Goal: Task Accomplishment & Management: Manage account settings

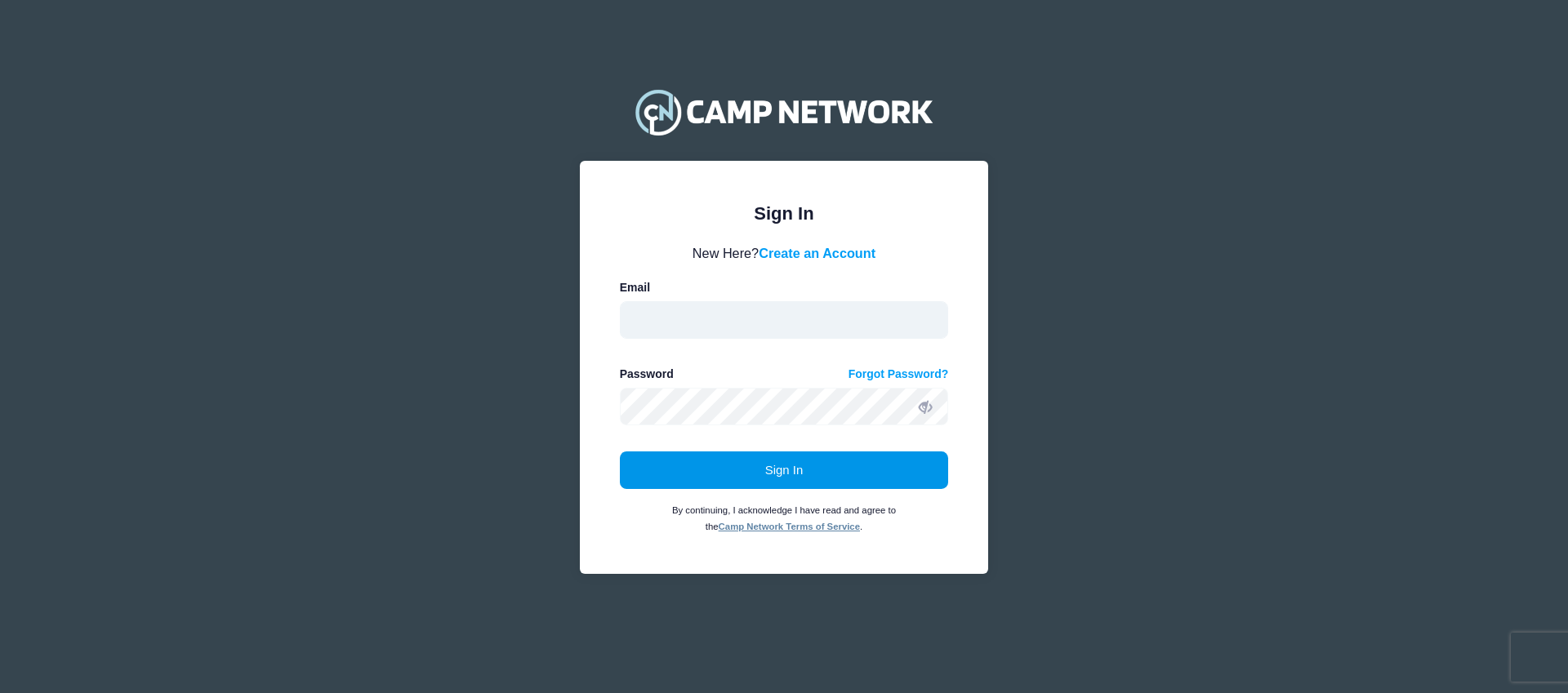
type input "charris@goecs.org"
click at [755, 467] on button "Sign In" at bounding box center [784, 470] width 329 height 37
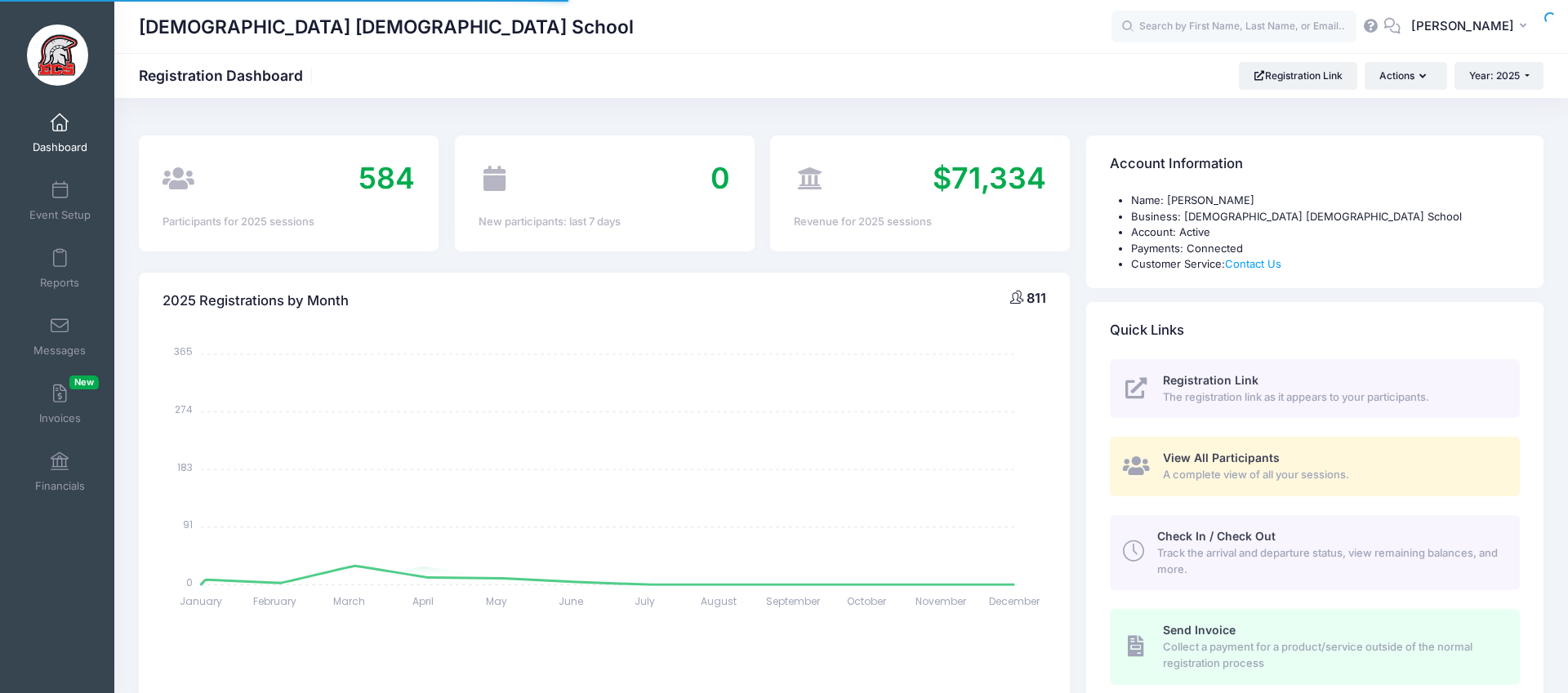
select select
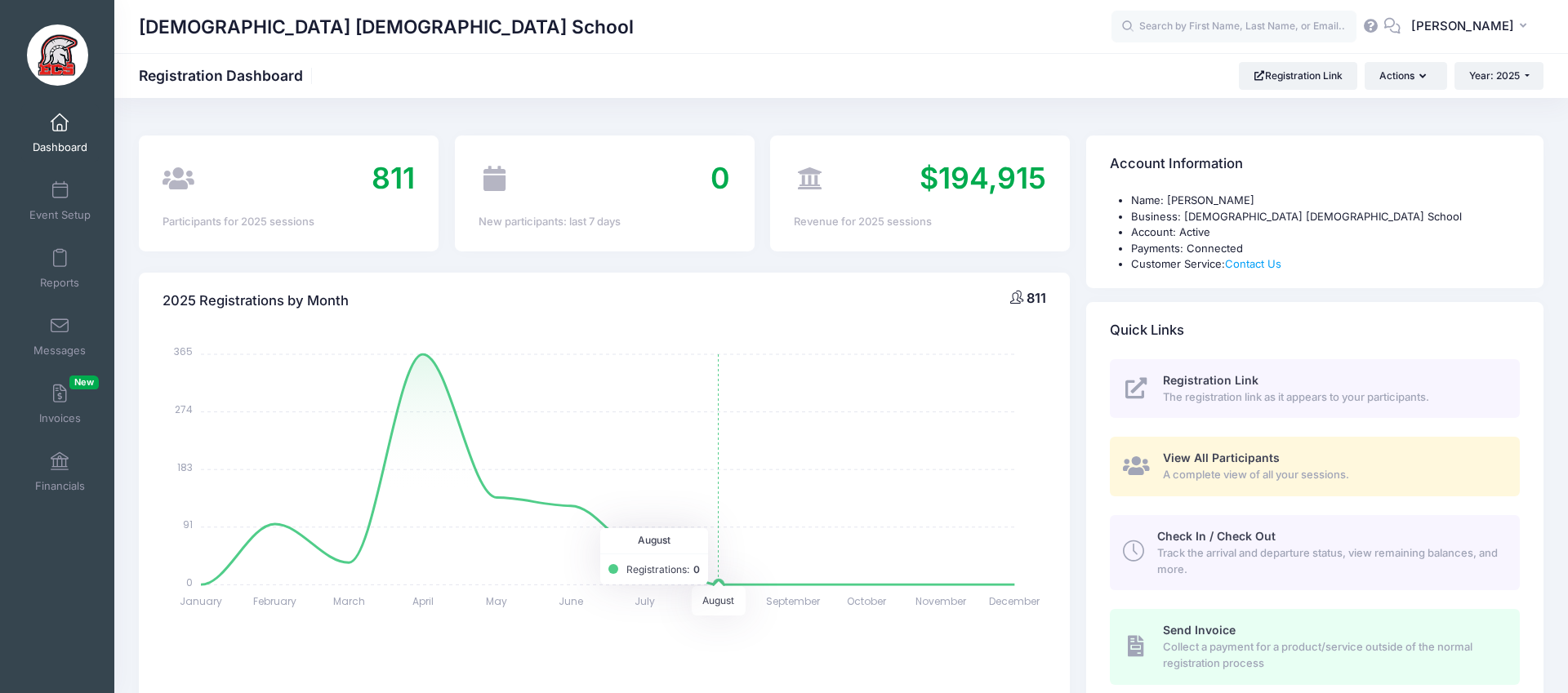
scroll to position [10, 0]
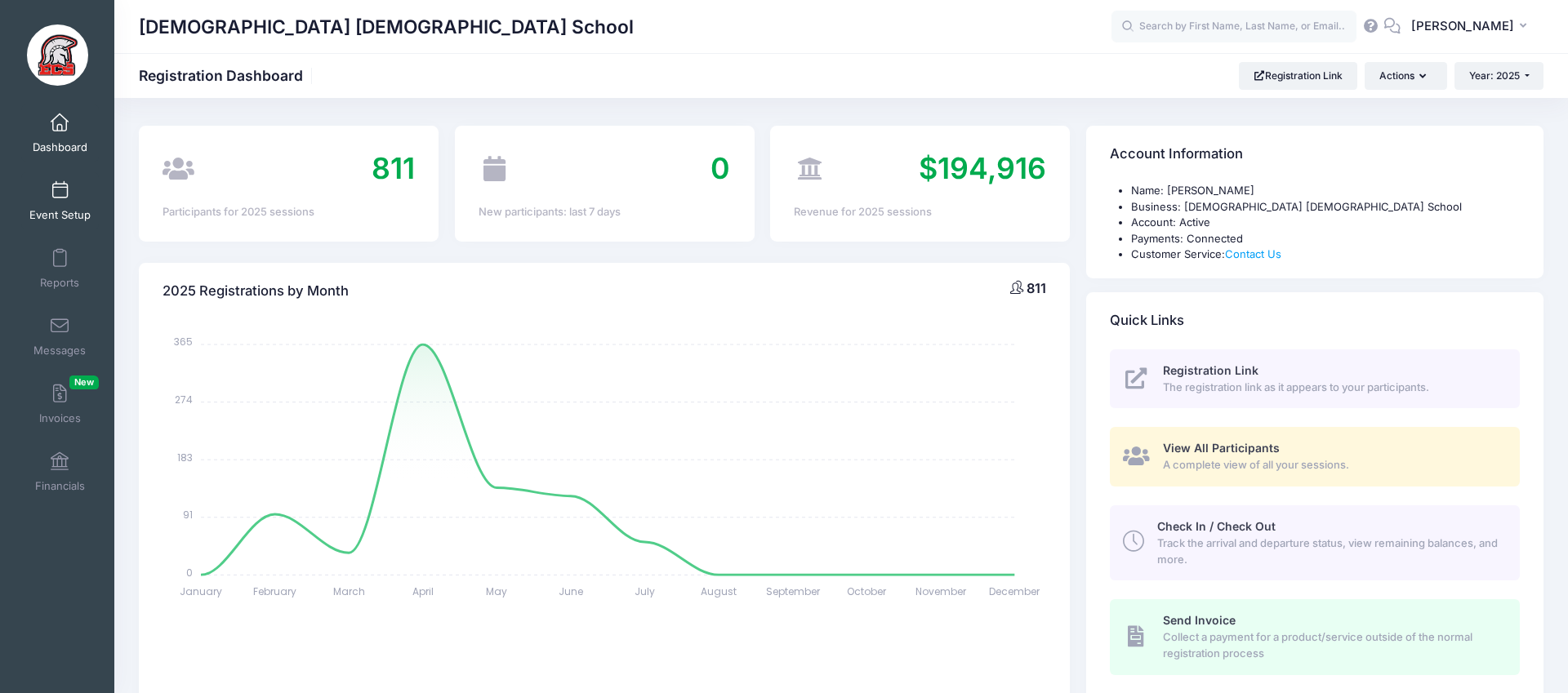
click at [60, 179] on link "Event Setup" at bounding box center [59, 200] width 77 height 57
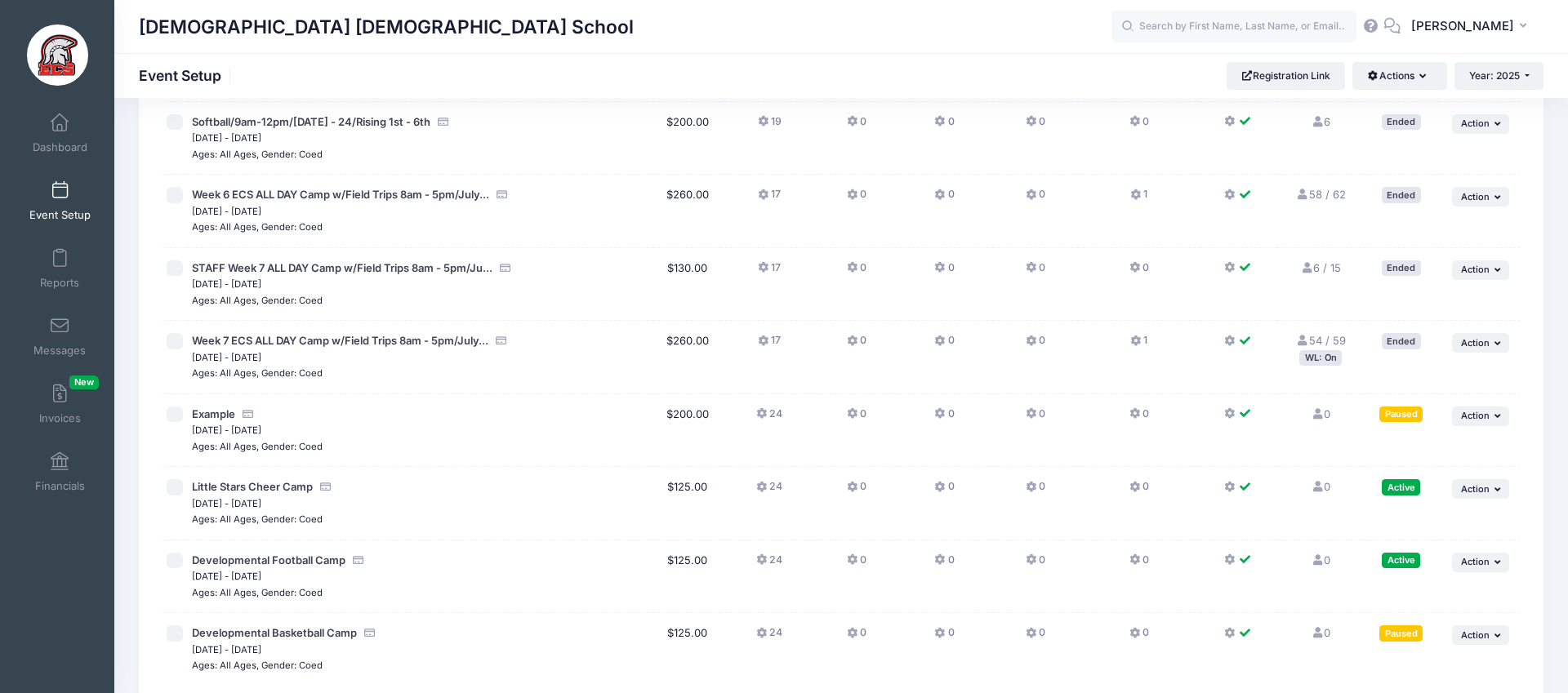
scroll to position [3030, 0]
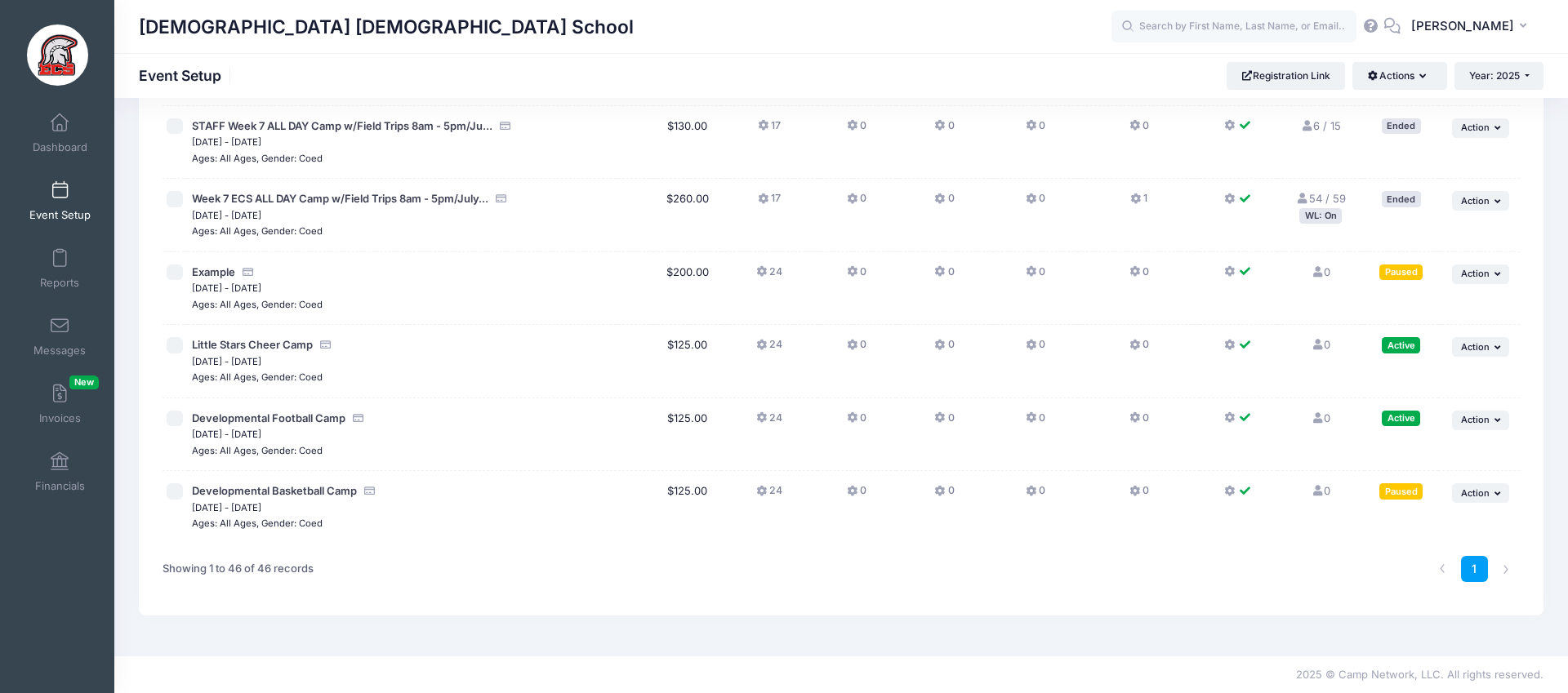
click at [765, 346] on icon at bounding box center [762, 346] width 13 height 0
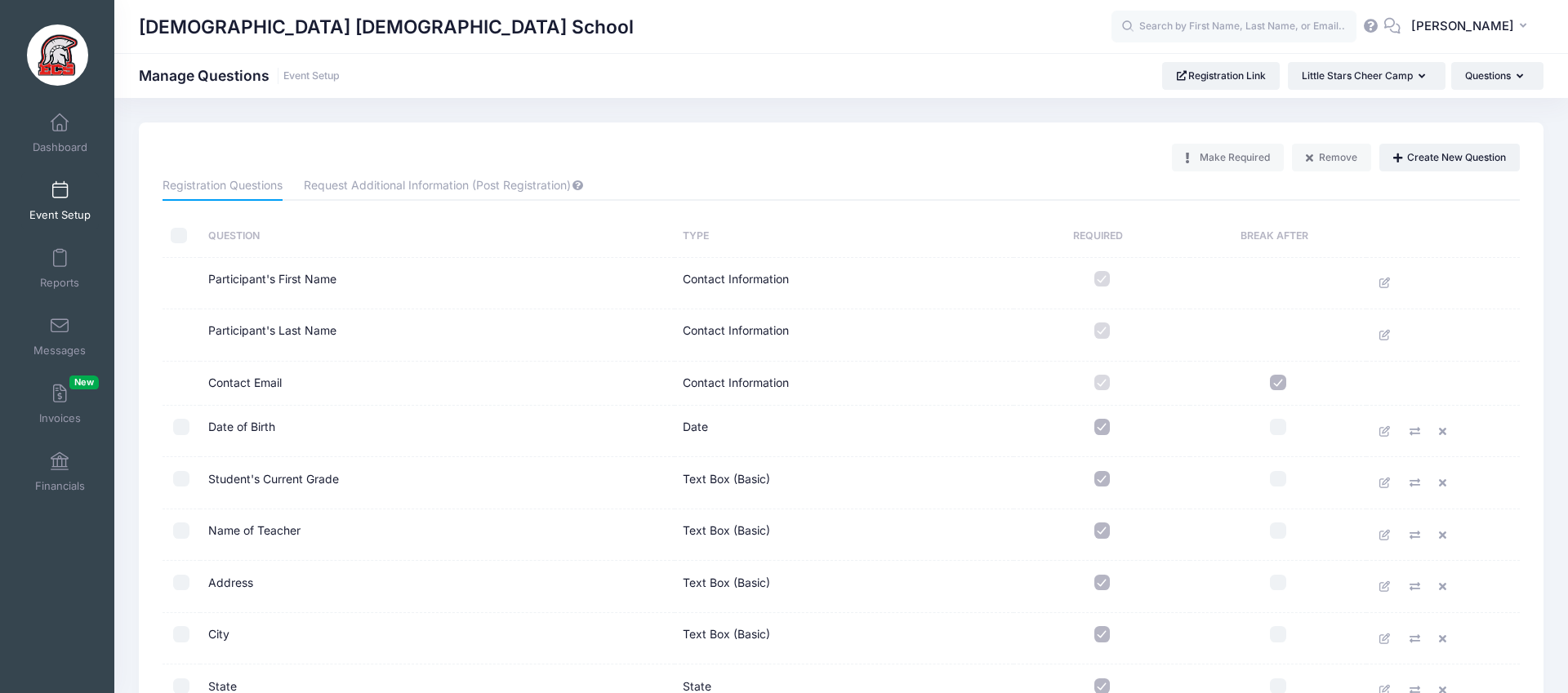
scroll to position [959, 0]
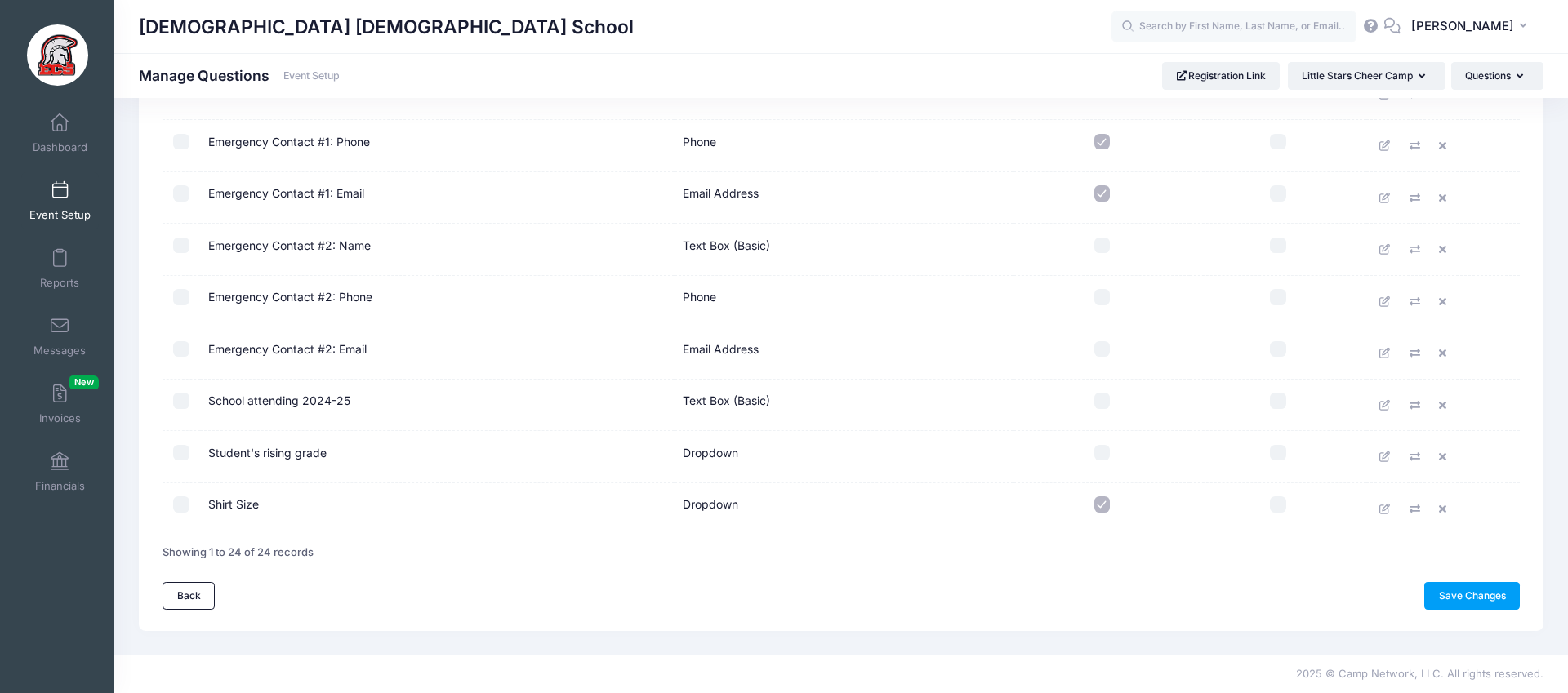
click at [1101, 499] on input "checkbox" at bounding box center [1102, 505] width 16 height 16
checkbox input "true"
click at [1456, 597] on link "Save Changes" at bounding box center [1472, 596] width 95 height 28
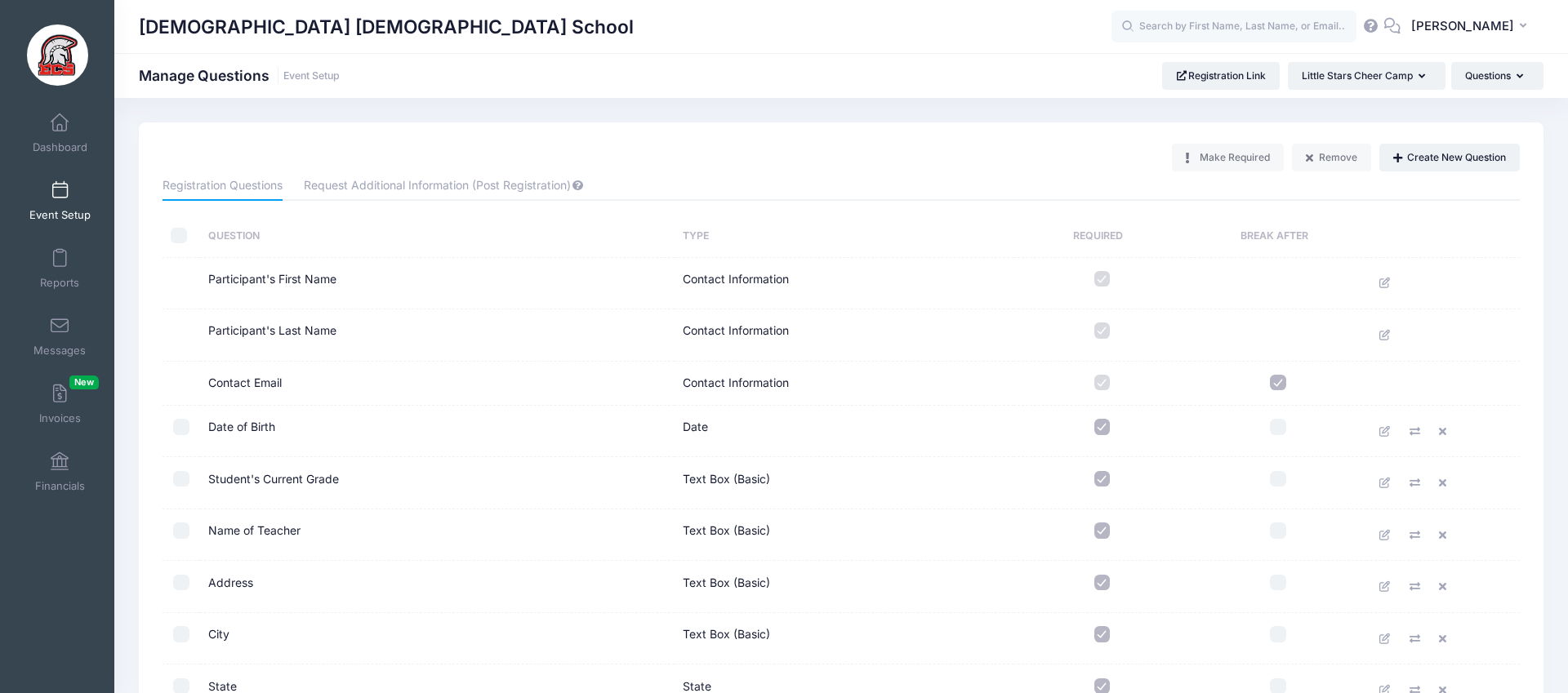
click at [80, 214] on span "Event Setup" at bounding box center [59, 215] width 61 height 14
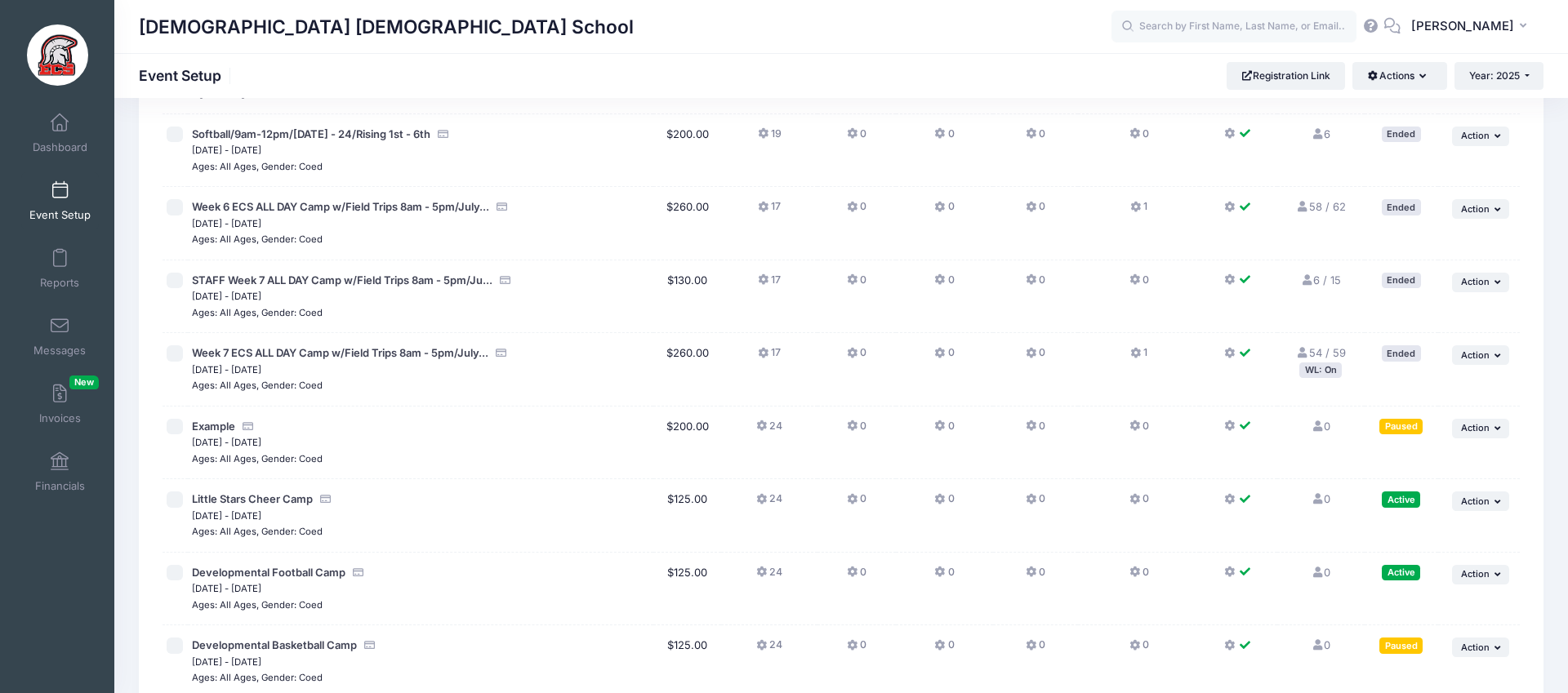
scroll to position [3030, 0]
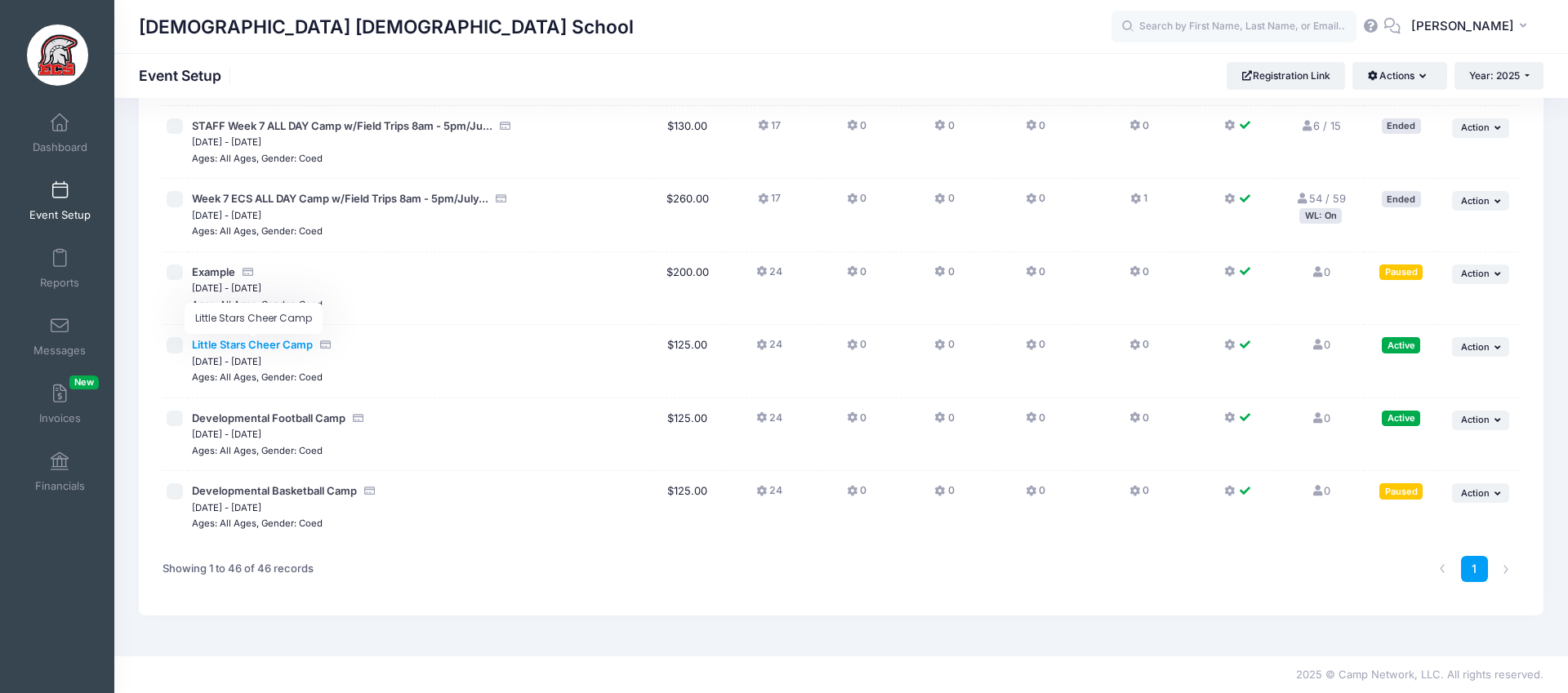
click at [307, 343] on span "Little Stars Cheer Camp" at bounding box center [252, 345] width 121 height 13
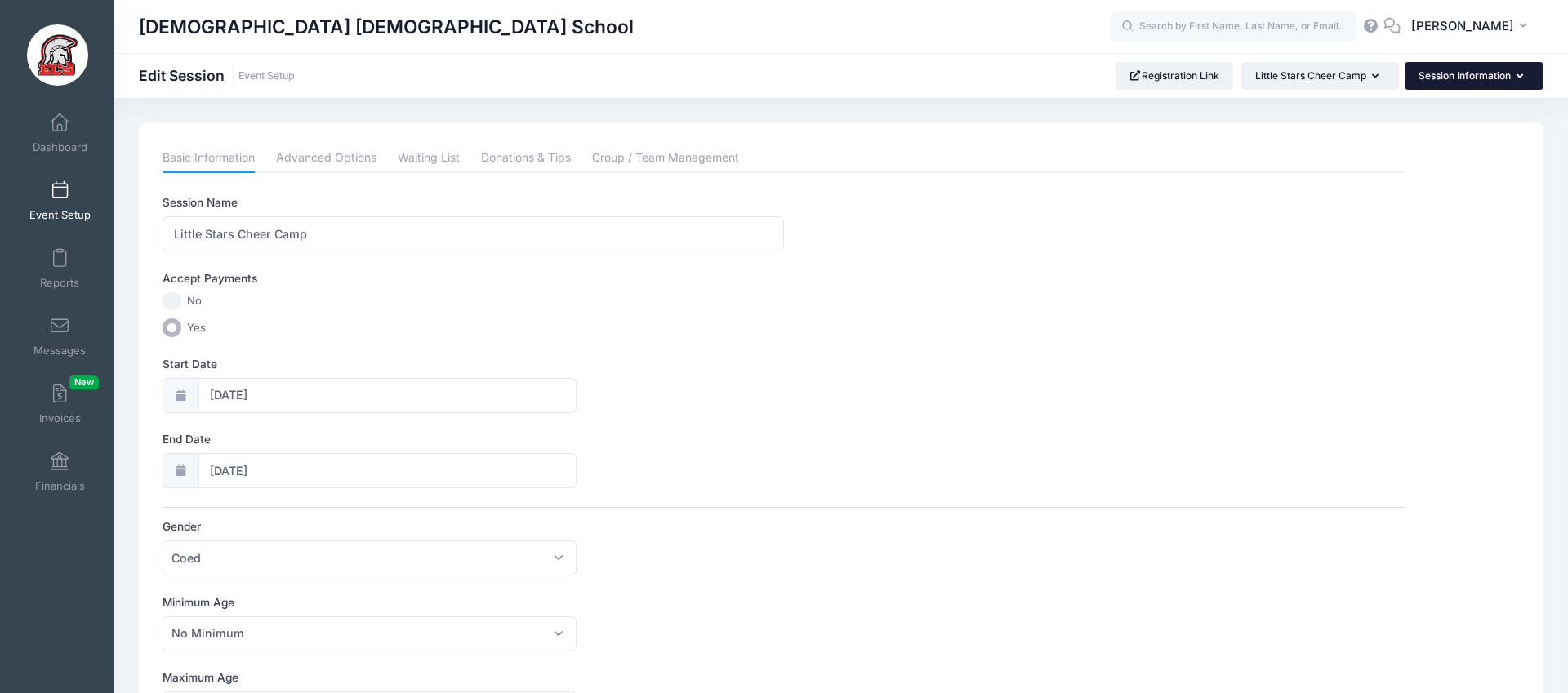
click at [1451, 84] on button "Session Information" at bounding box center [1473, 75] width 139 height 28
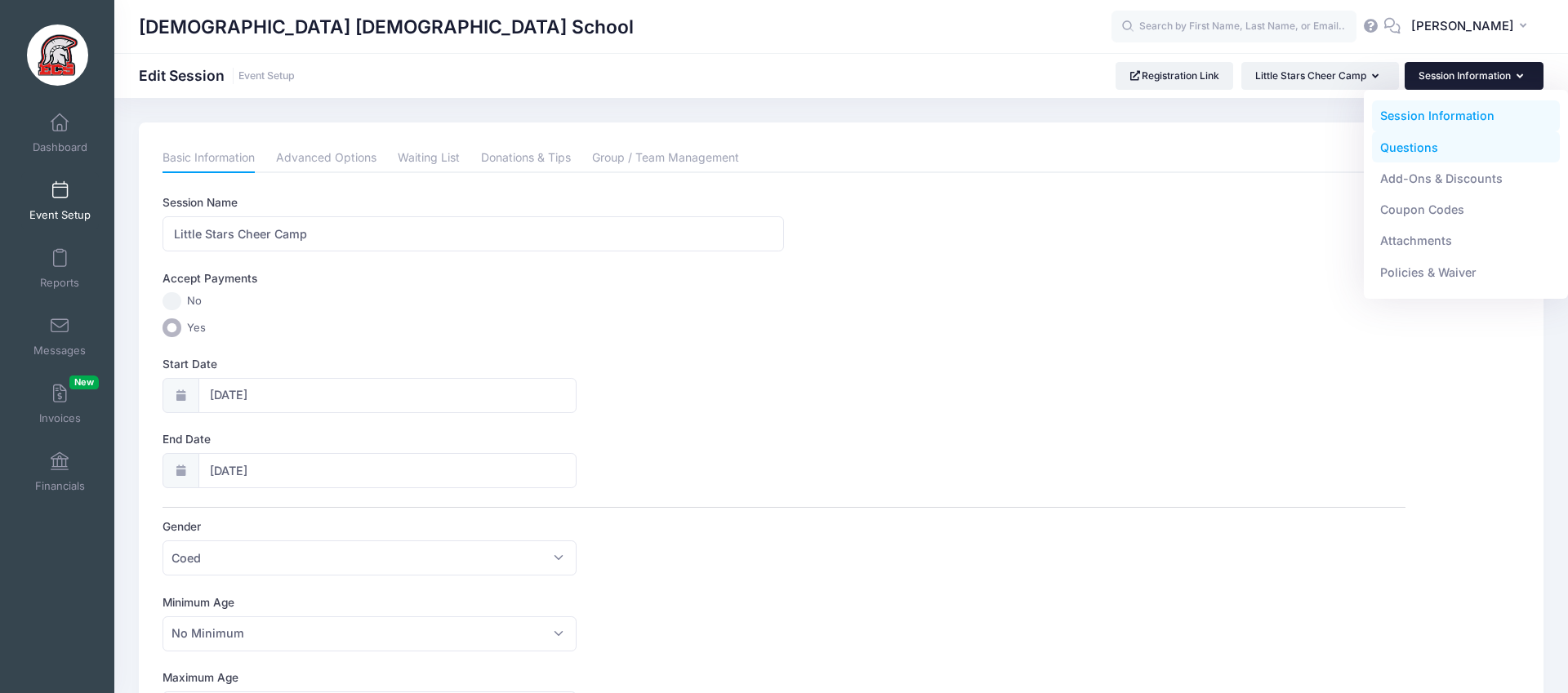
click at [1435, 147] on link "Questions" at bounding box center [1465, 147] width 188 height 31
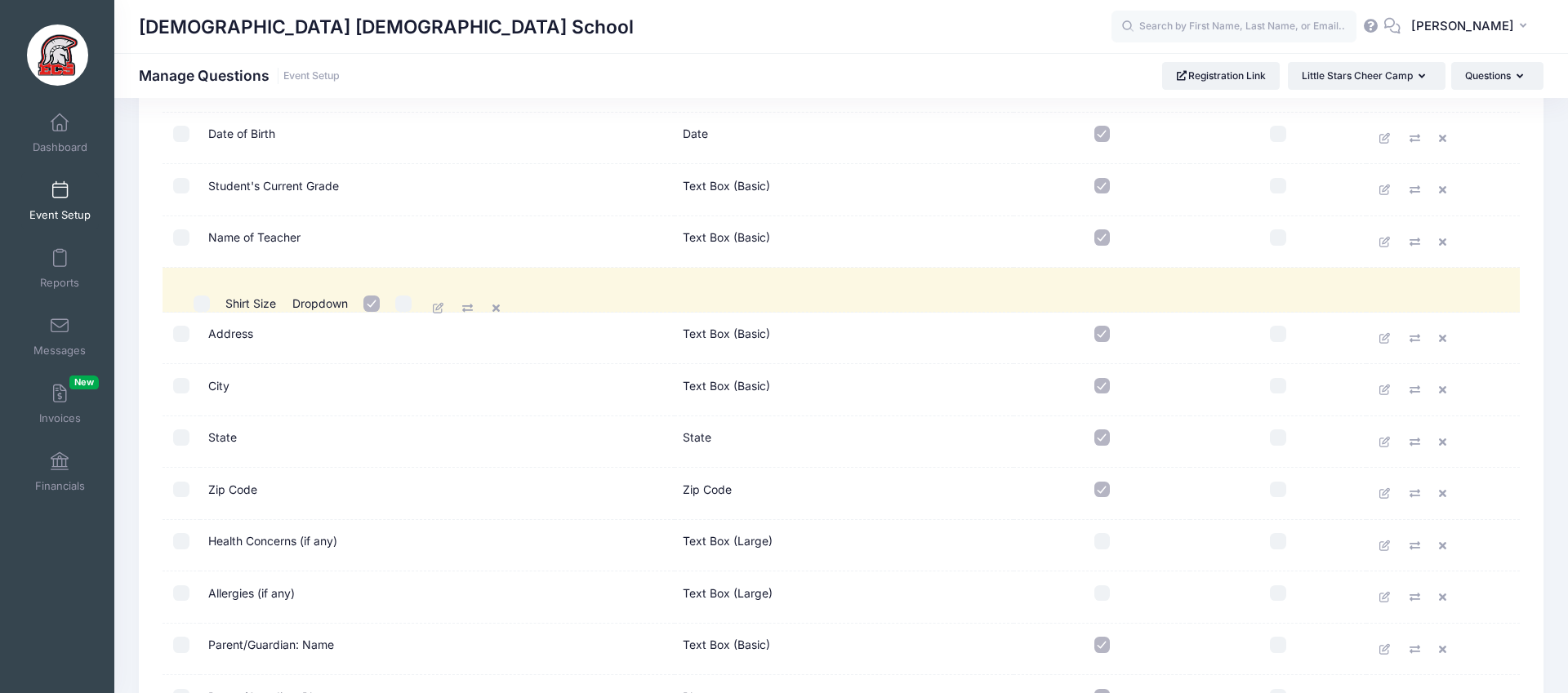
drag, startPoint x: 698, startPoint y: 507, endPoint x: 720, endPoint y: 306, distance: 202.2
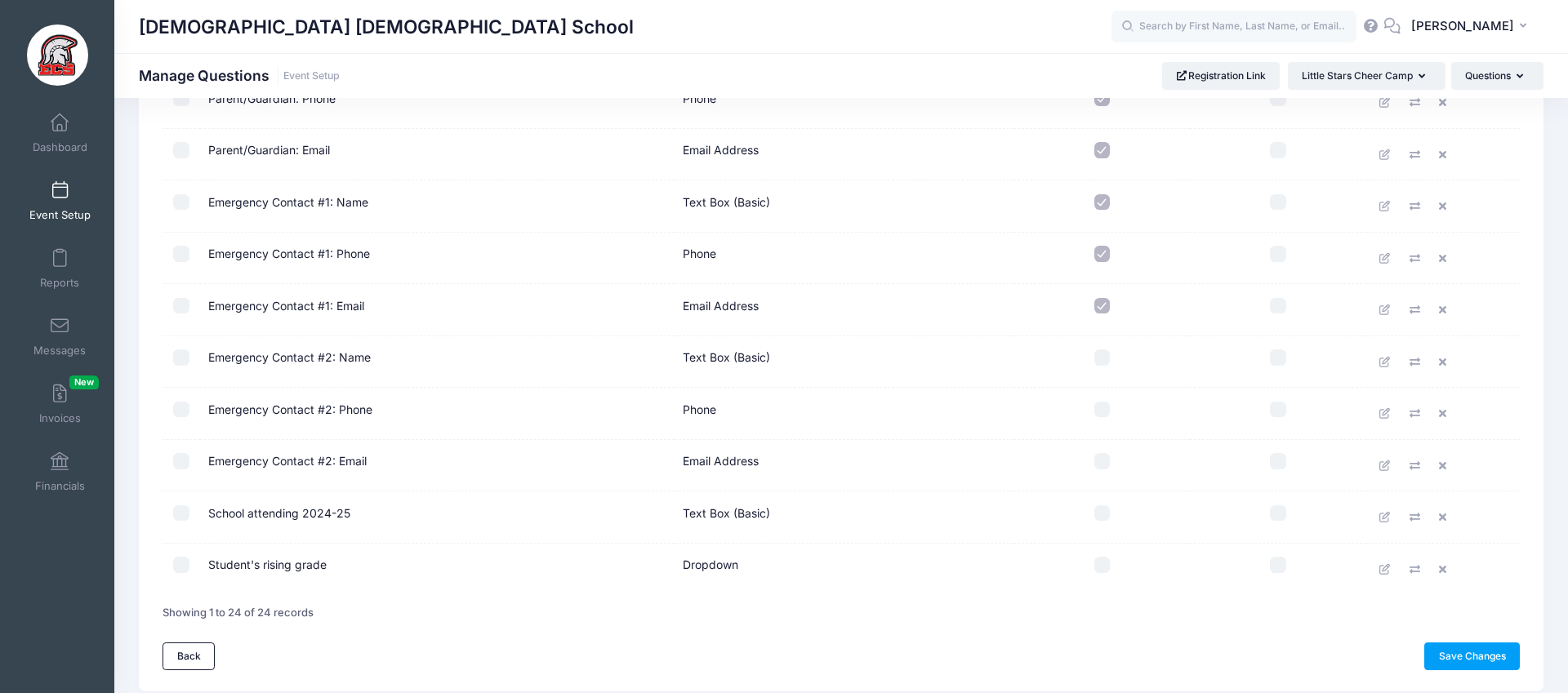
scroll to position [959, 0]
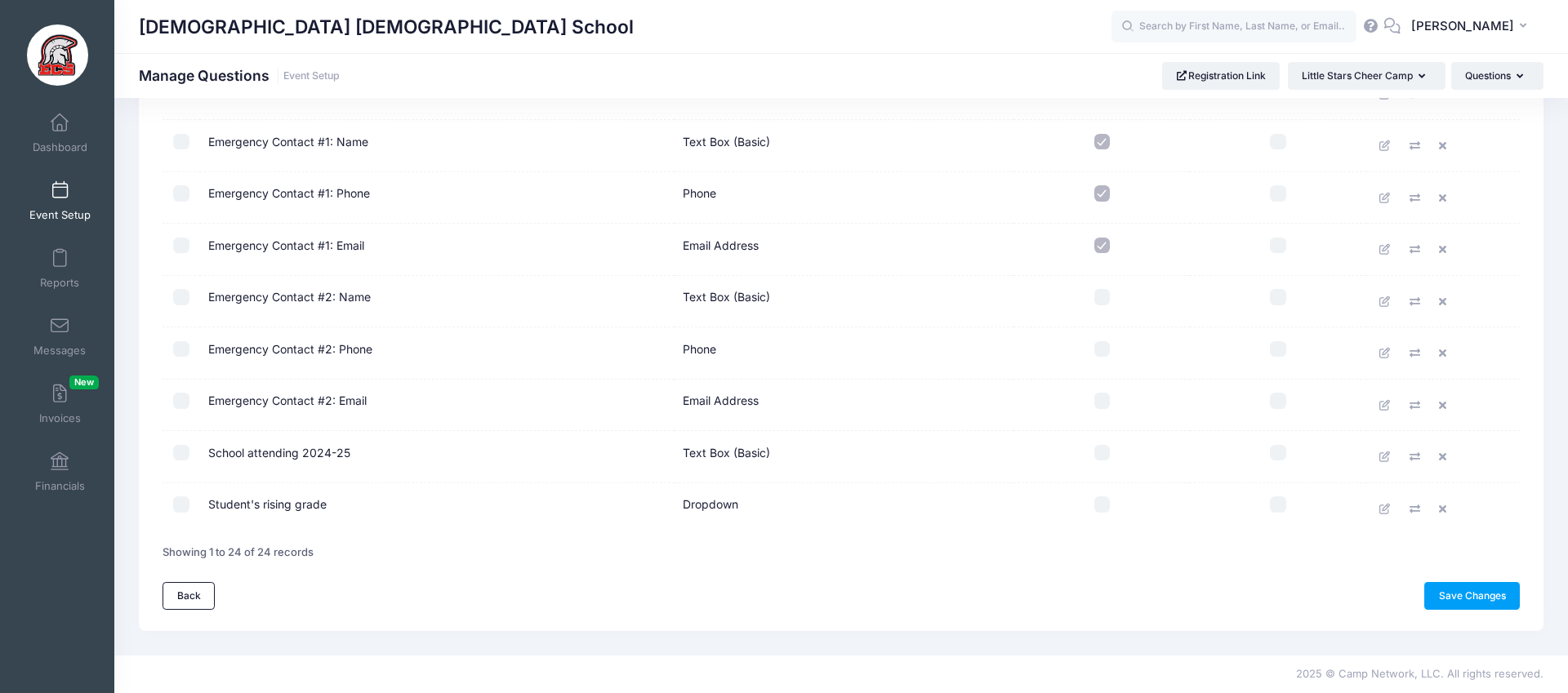
click at [1473, 591] on link "Save Changes" at bounding box center [1472, 596] width 95 height 28
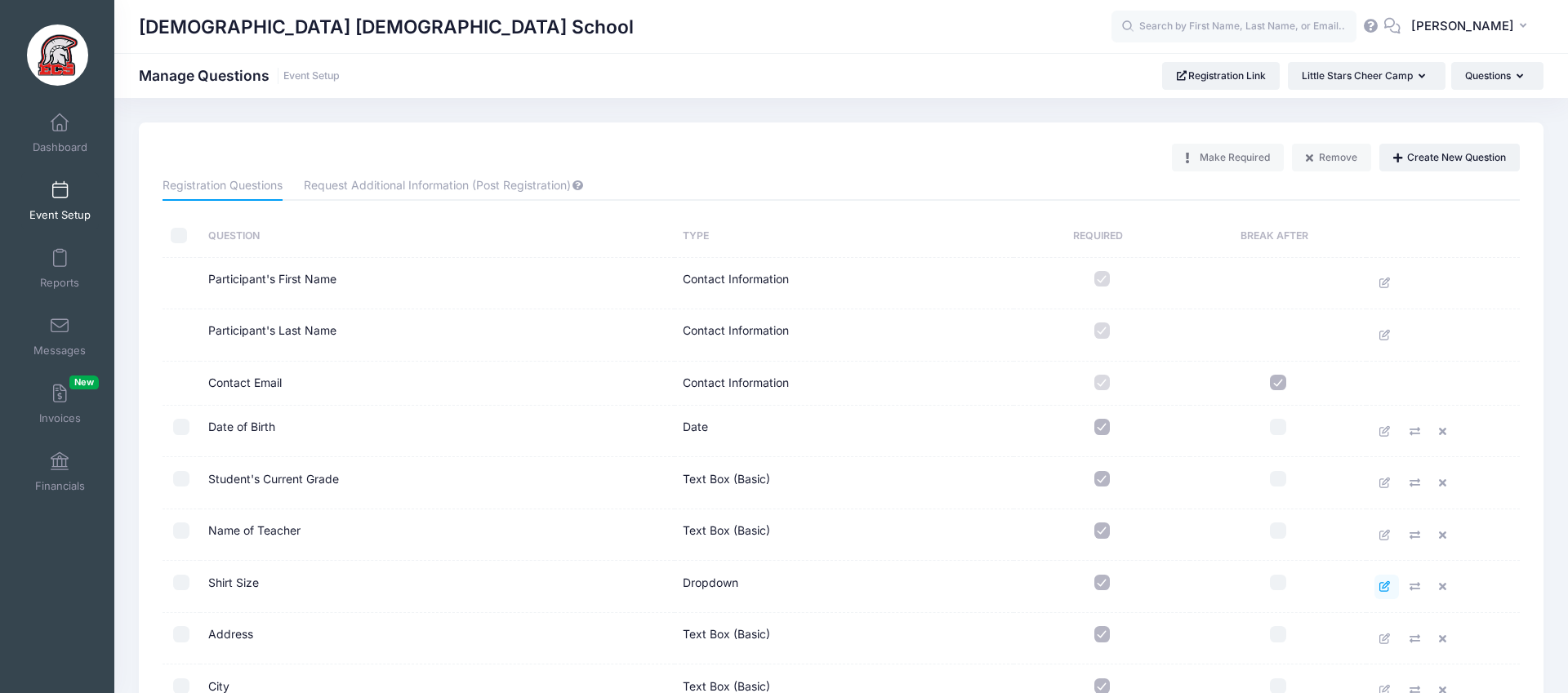
click at [1392, 588] on icon at bounding box center [1386, 587] width 13 height 11
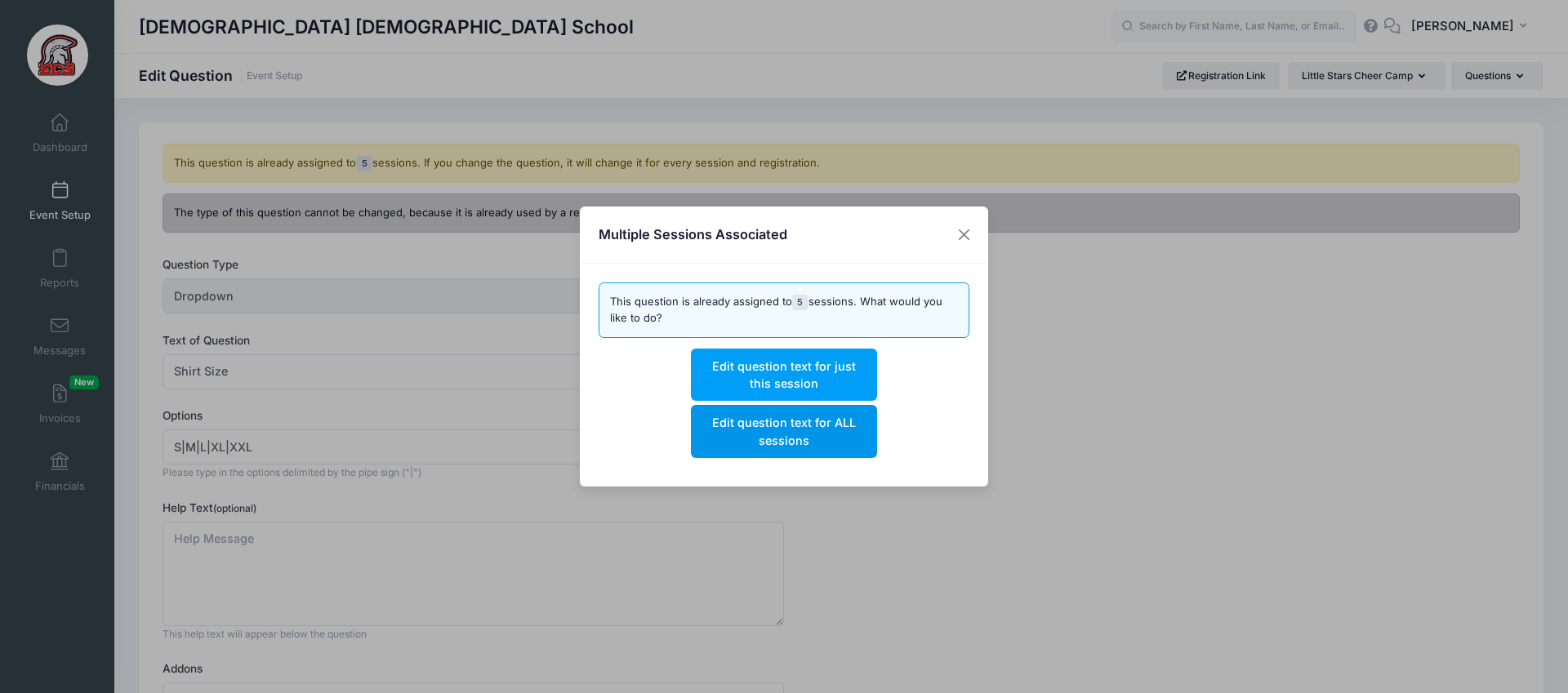
click at [734, 419] on button "Edit question text for ALL sessions" at bounding box center [784, 430] width 186 height 52
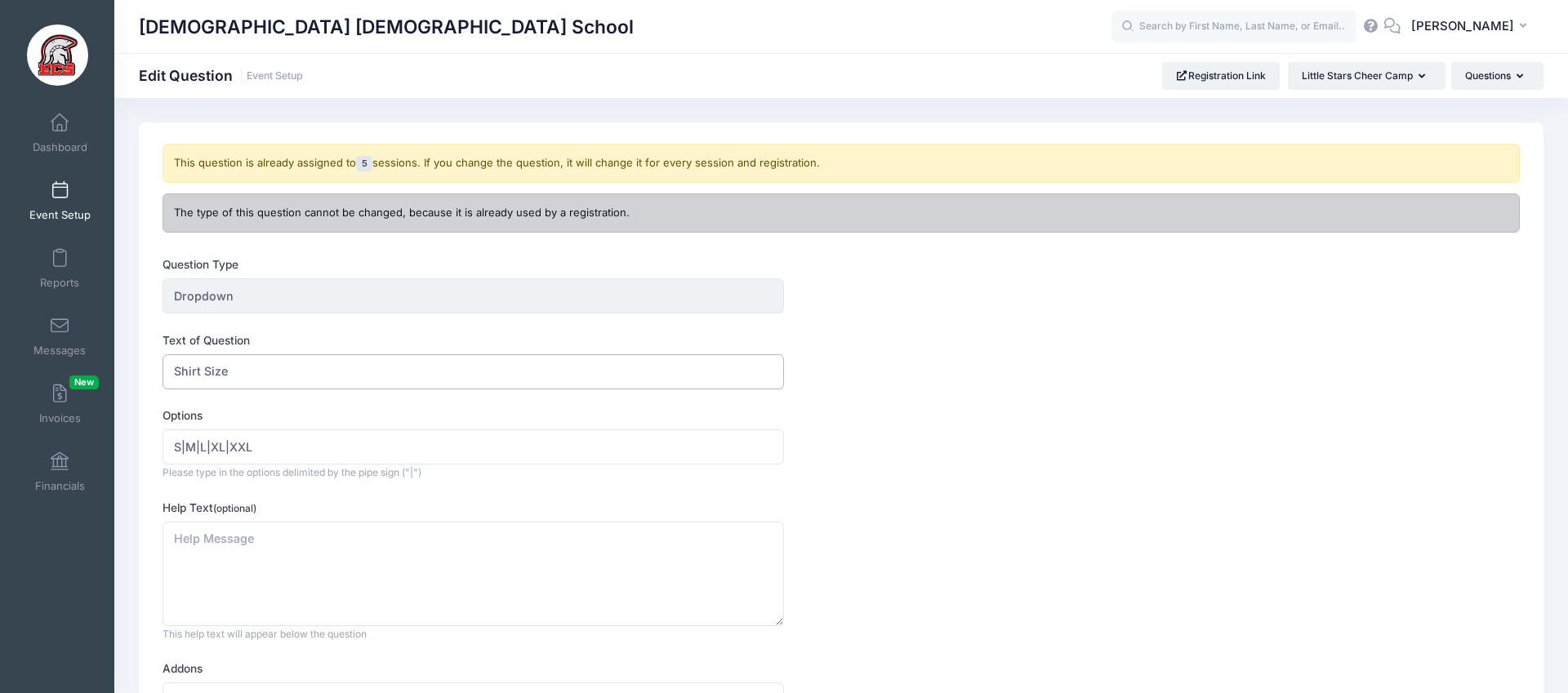
click at [176, 374] on input "Shirt Size" at bounding box center [473, 372] width 621 height 35
type input "Student Shirt Size"
click at [172, 451] on input "S|M|L|XL|XXL" at bounding box center [473, 447] width 621 height 35
type input "XS|S|M|L|XL|XXL"
click at [434, 494] on form "Question Type Dropdown Once you create the question, you will be prompted to en…" at bounding box center [784, 514] width 1242 height 516
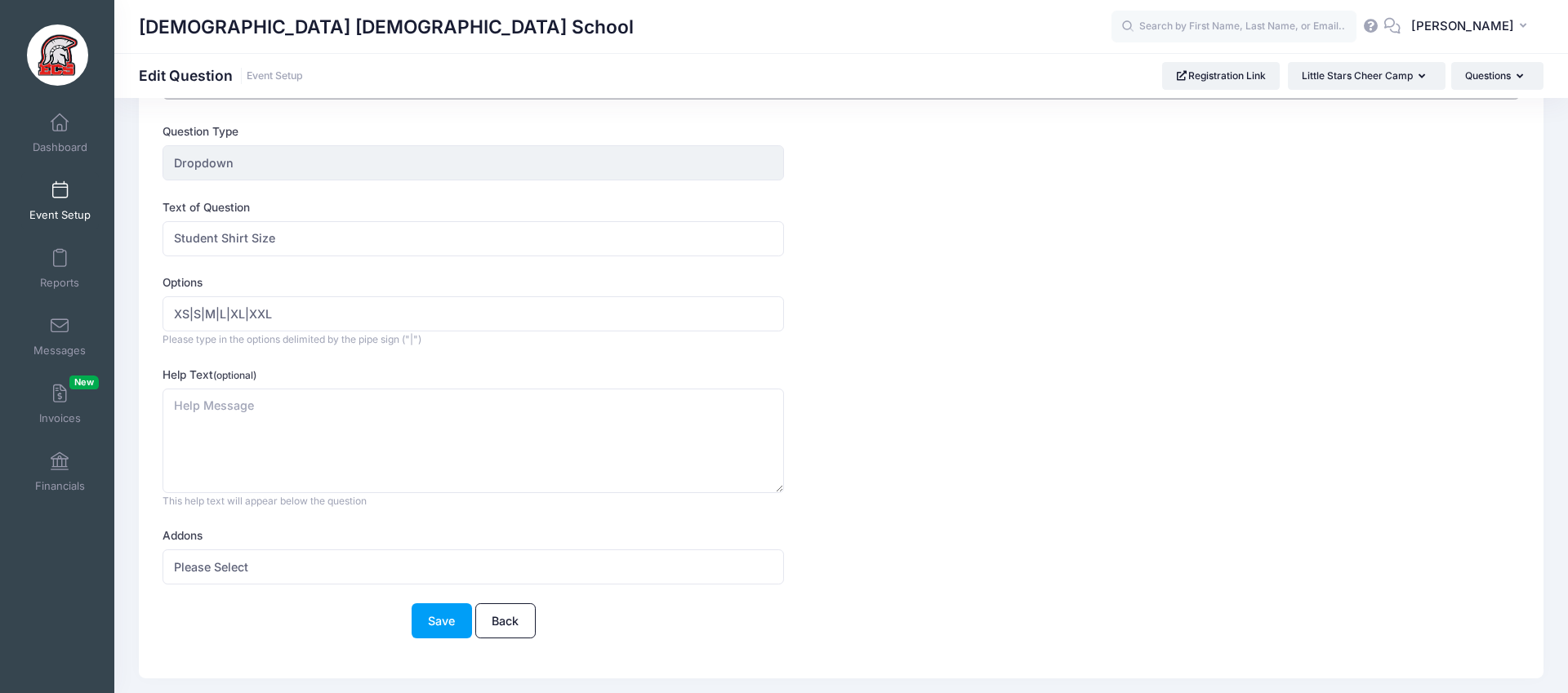
scroll to position [180, 0]
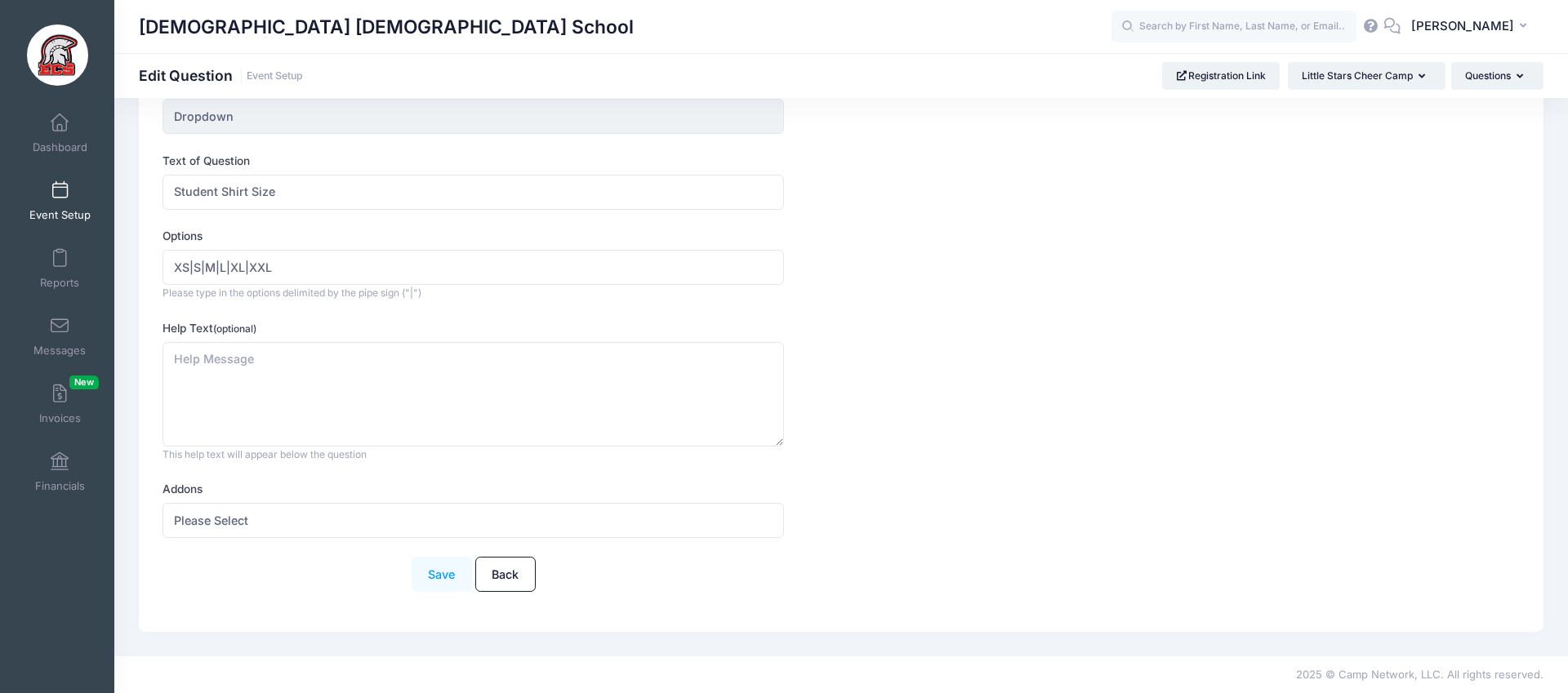
click at [428, 564] on button "Save" at bounding box center [442, 574] width 60 height 35
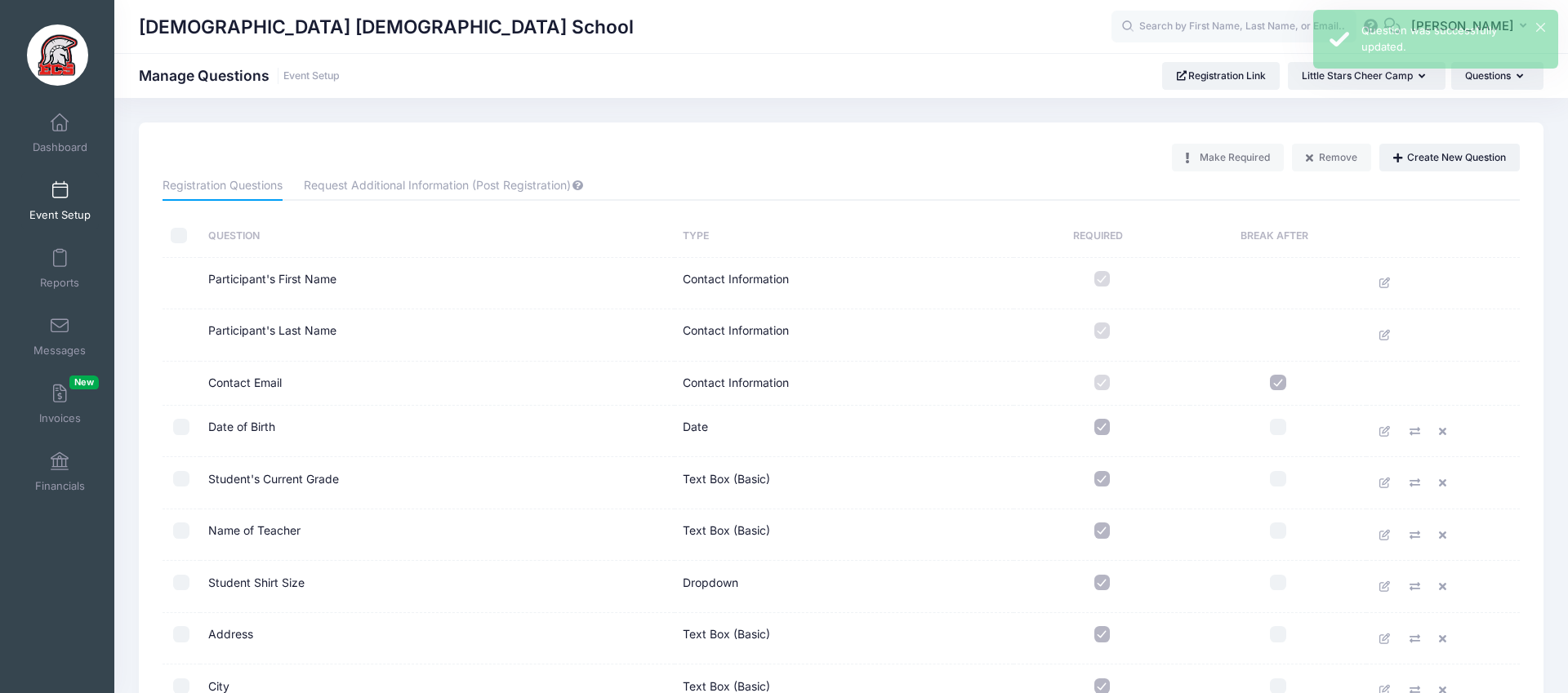
scroll to position [959, 0]
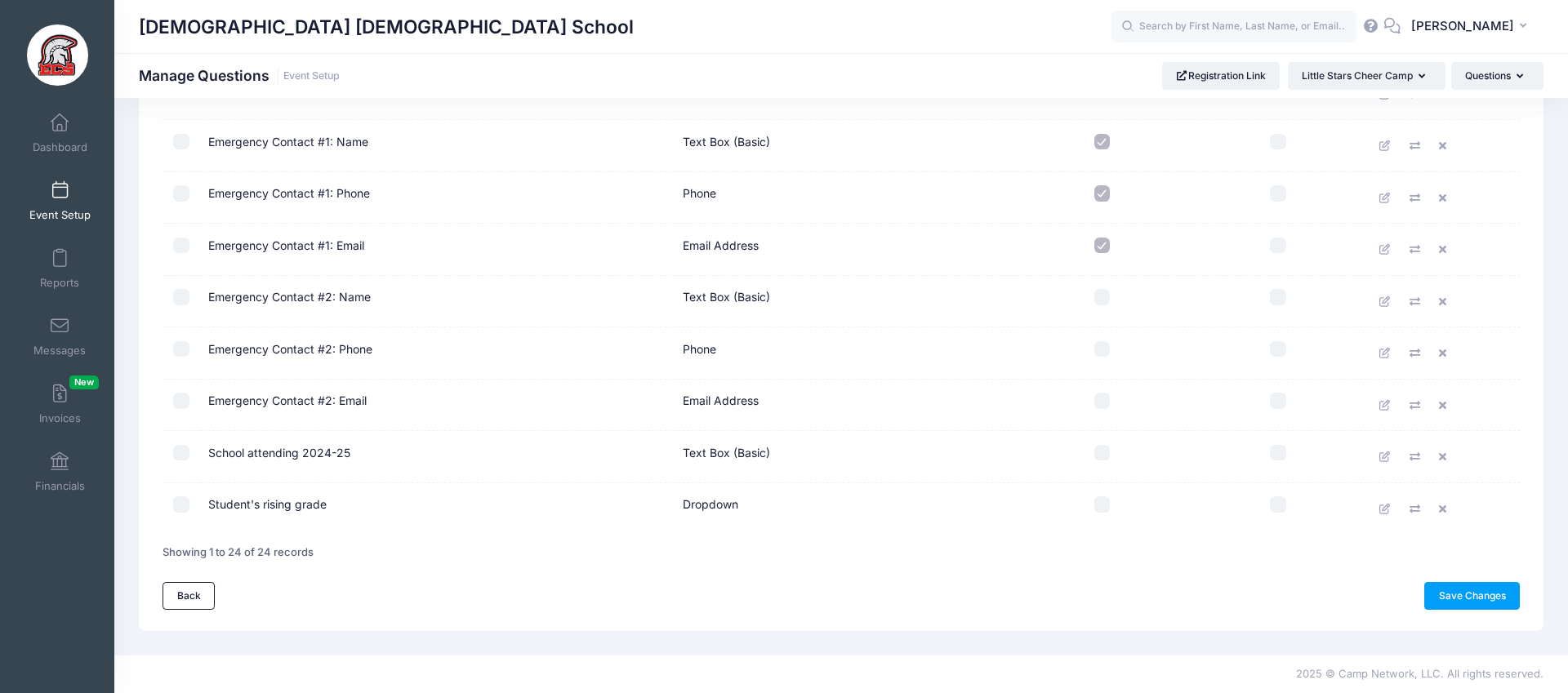
click at [1467, 587] on link "Save Changes" at bounding box center [1472, 596] width 95 height 28
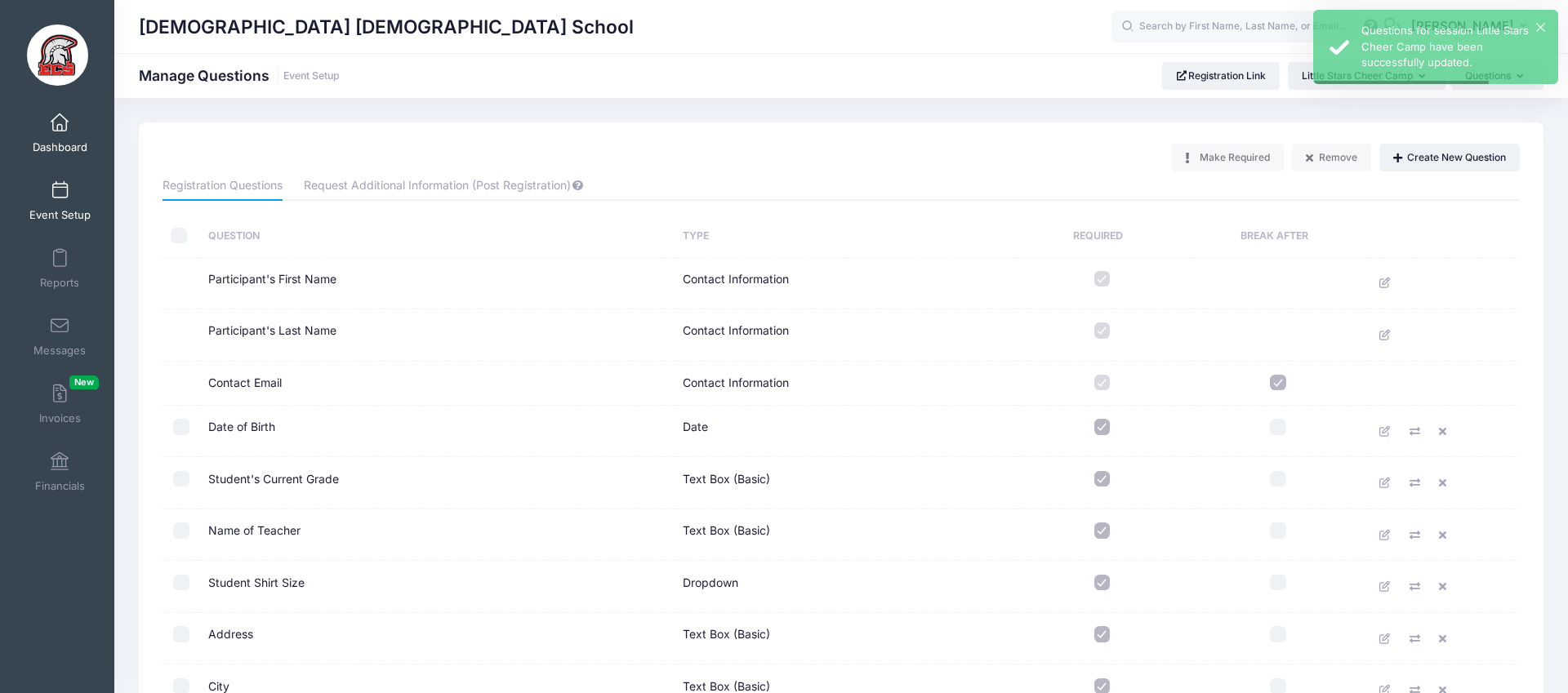
click at [82, 132] on link "Dashboard" at bounding box center [59, 133] width 77 height 57
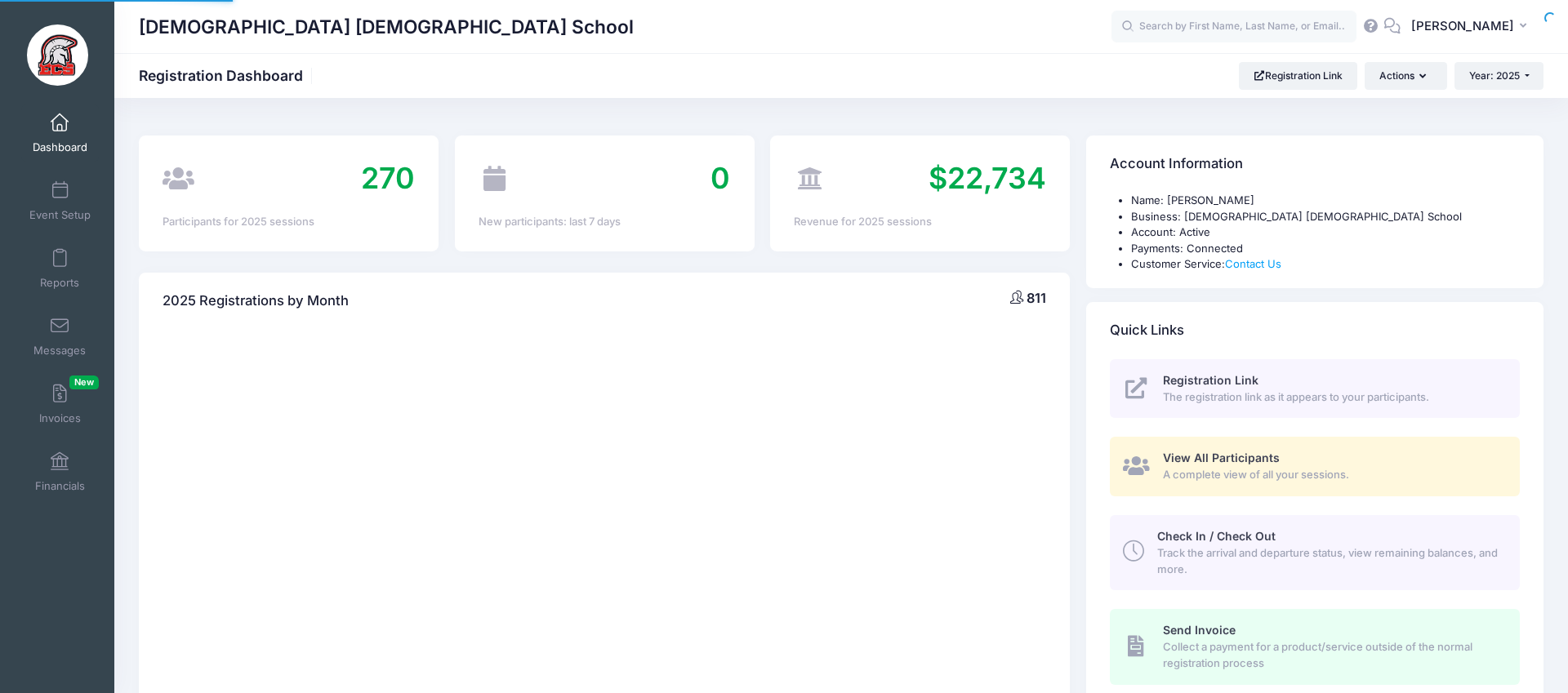
select select
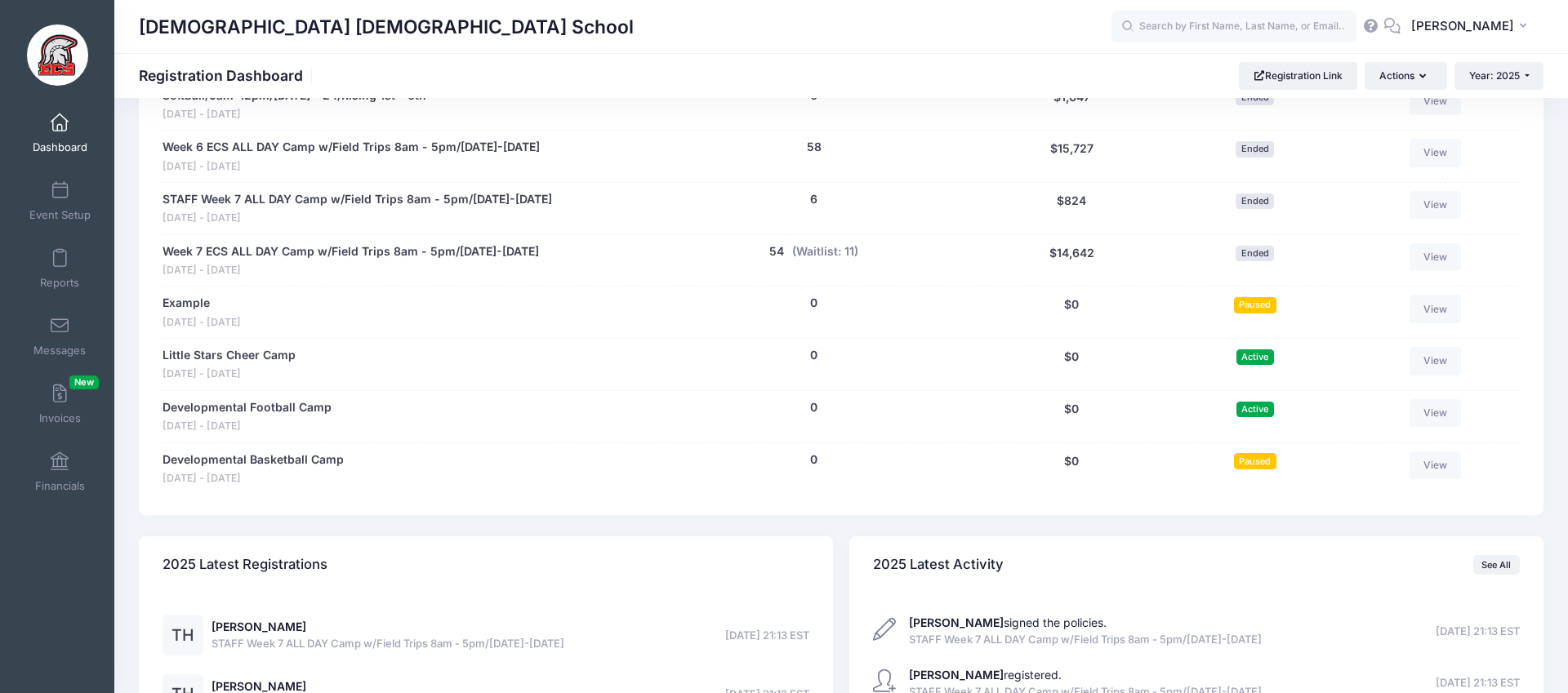
scroll to position [2750, 0]
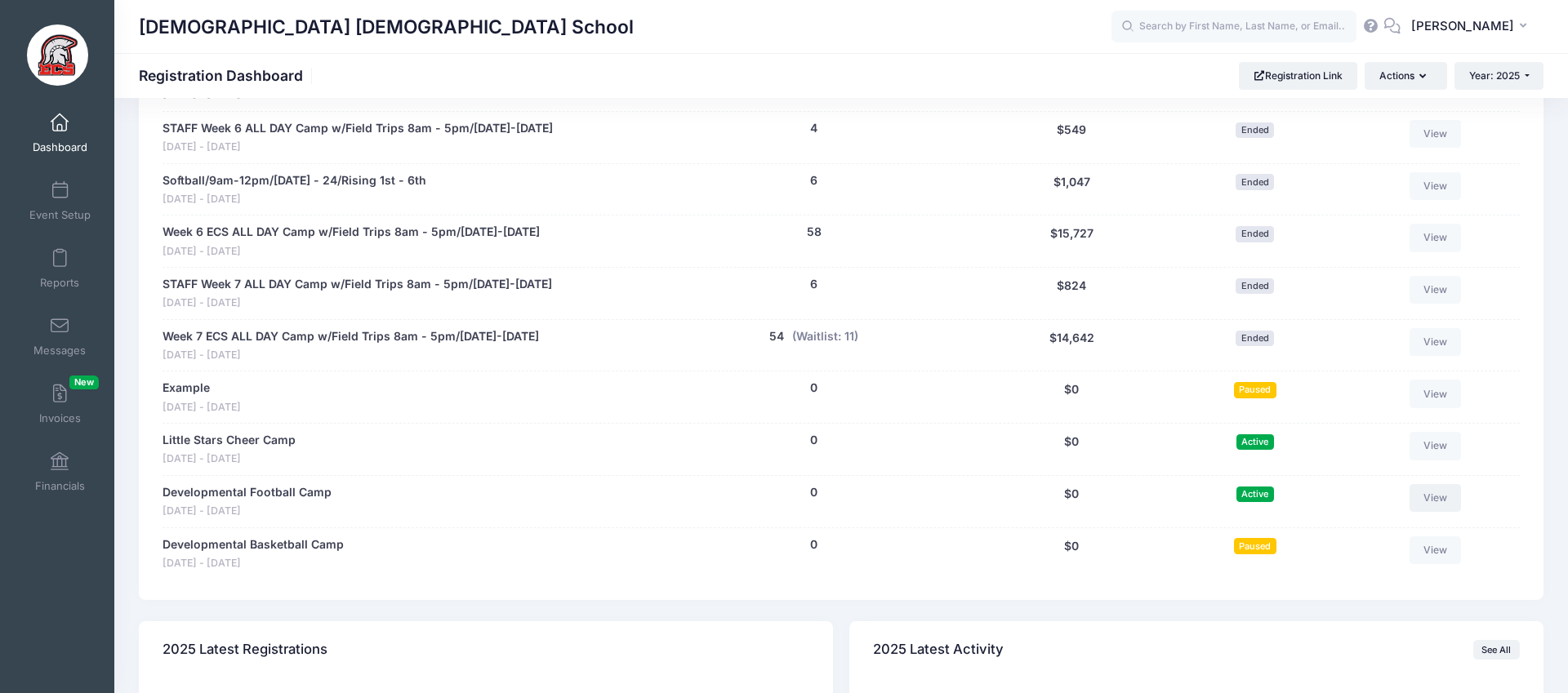
click at [1425, 484] on link "View" at bounding box center [1435, 497] width 52 height 28
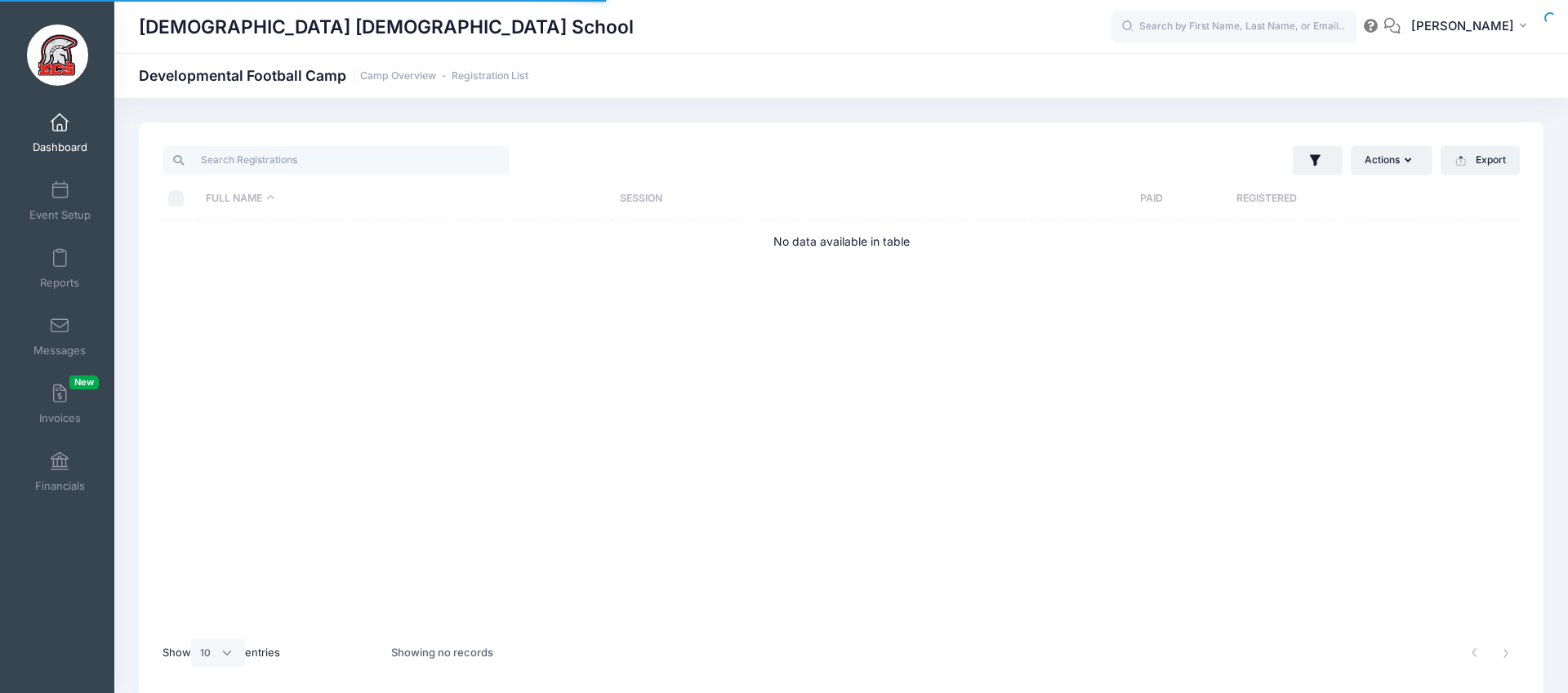
select select "10"
click at [60, 191] on span at bounding box center [60, 191] width 0 height 18
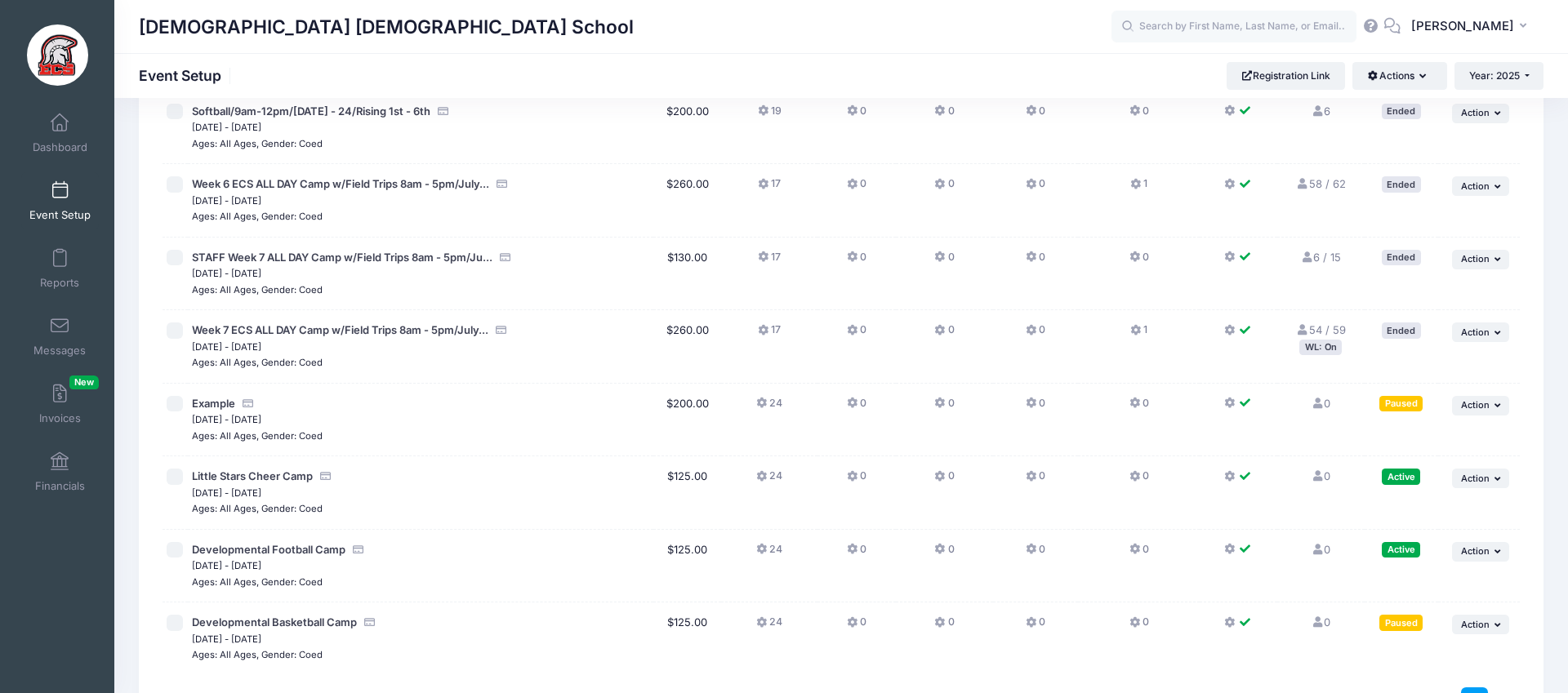
scroll to position [3030, 0]
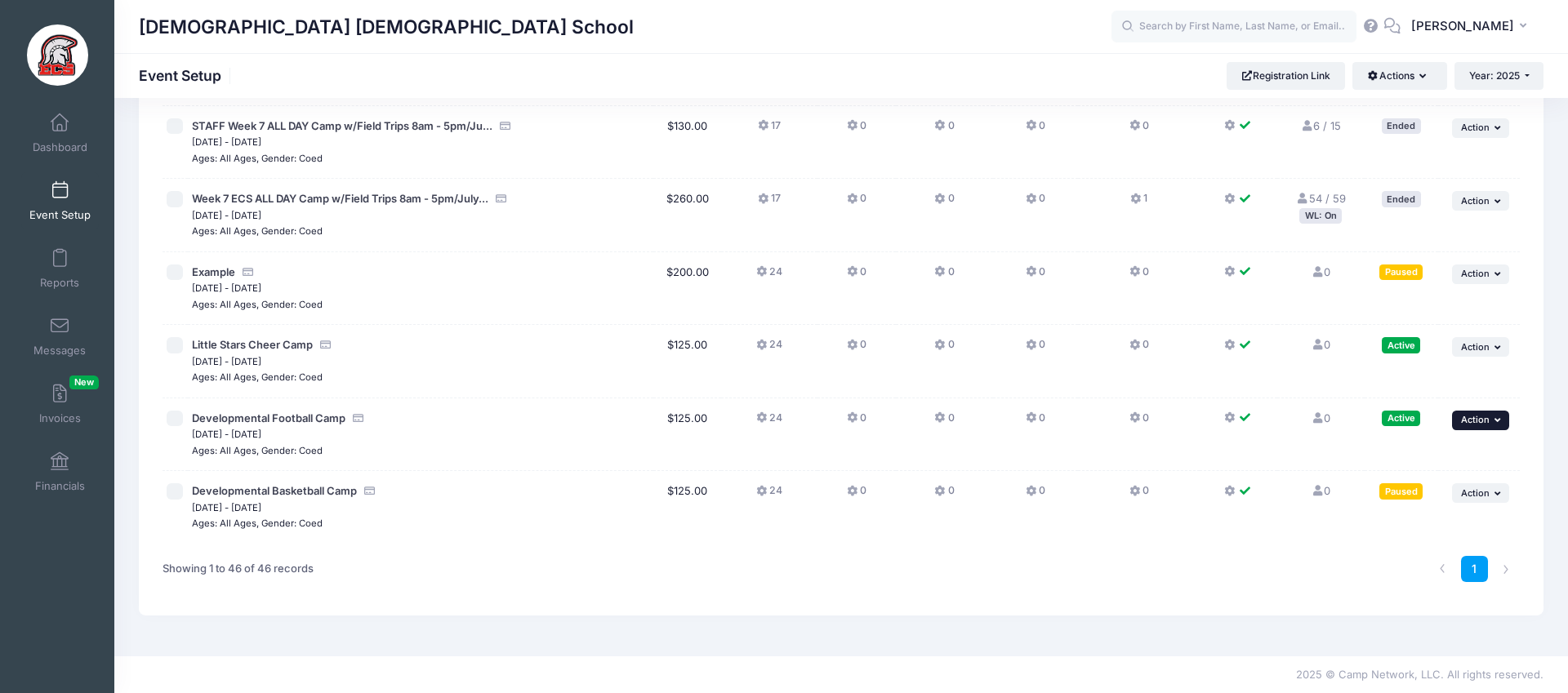
click at [1477, 414] on span "Action" at bounding box center [1474, 419] width 28 height 12
click at [1415, 457] on link "Pause Session" at bounding box center [1428, 457] width 148 height 31
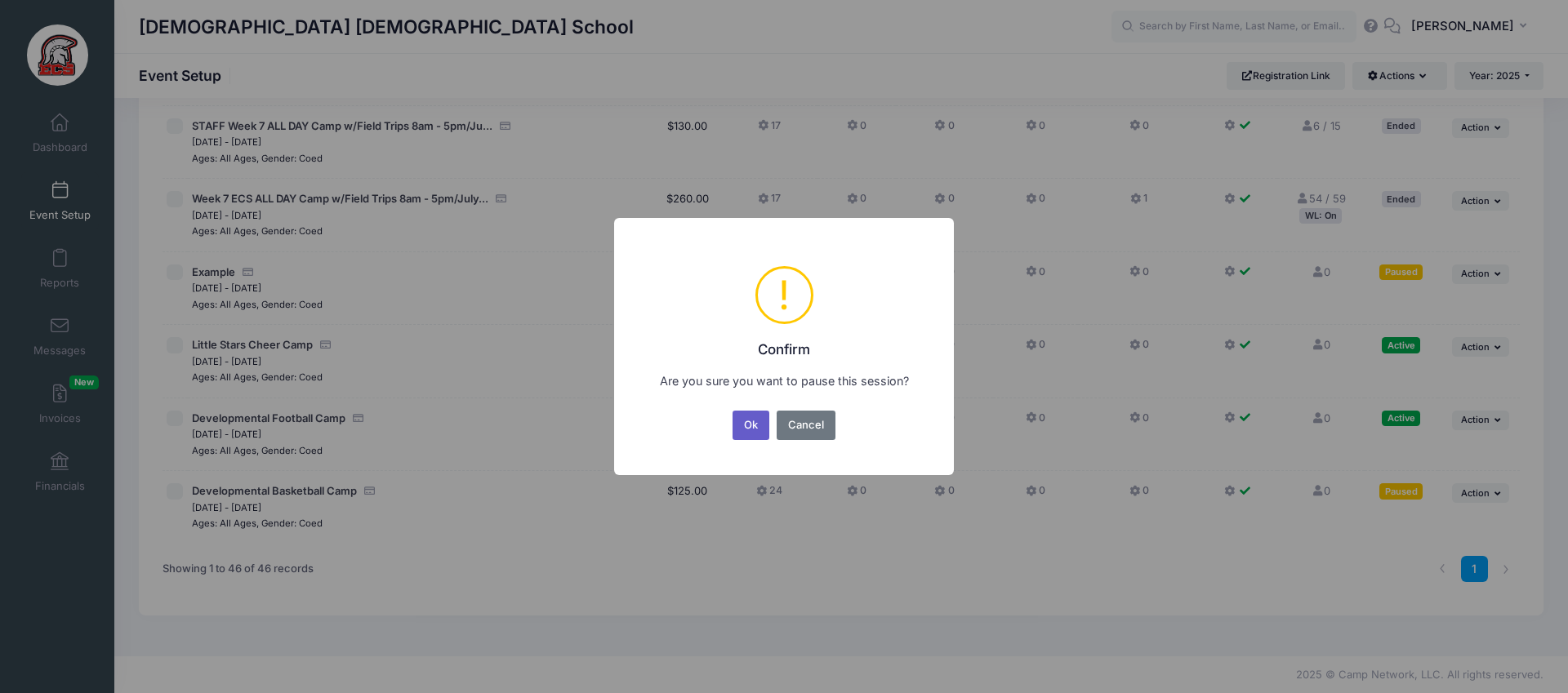
click at [751, 430] on button "Ok" at bounding box center [750, 426] width 37 height 29
